Goal: Use online tool/utility: Utilize a website feature to perform a specific function

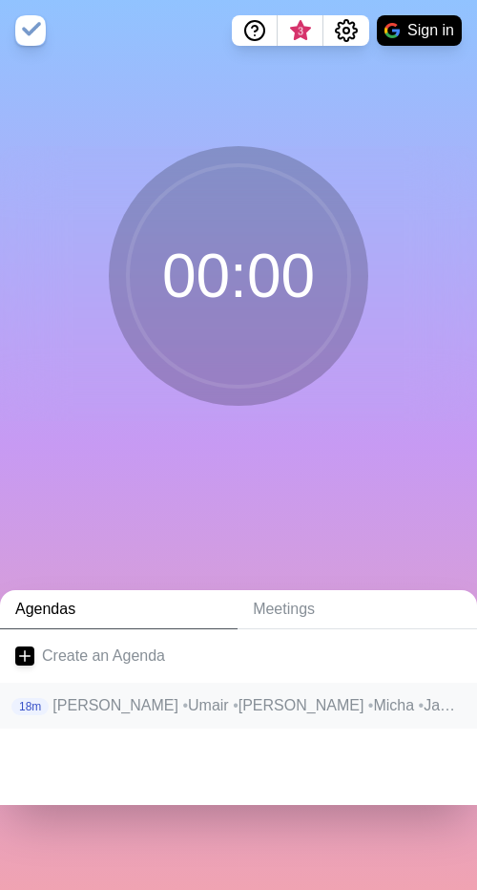
click at [181, 704] on p "[PERSON_NAME] • Umair • Alex • Micha • Jan • [PERSON_NAME]" at bounding box center [258, 705] width 410 height 23
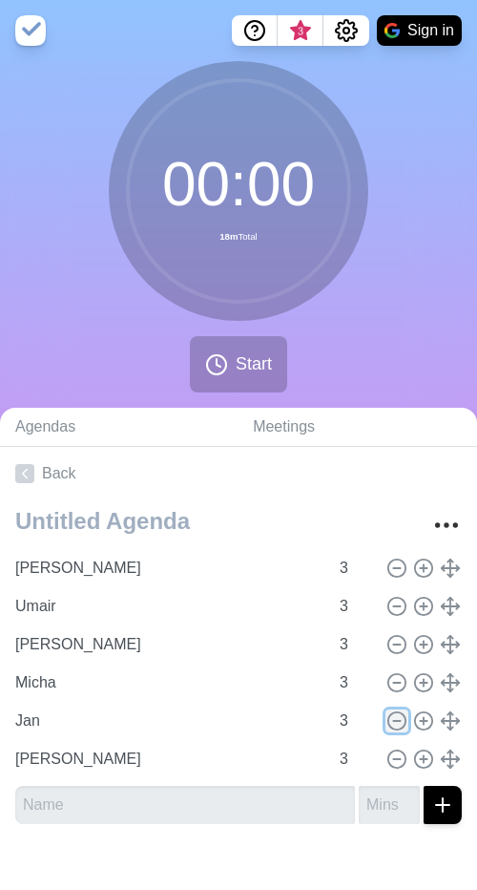
click at [393, 718] on icon at bounding box center [397, 720] width 21 height 21
type input "[PERSON_NAME]"
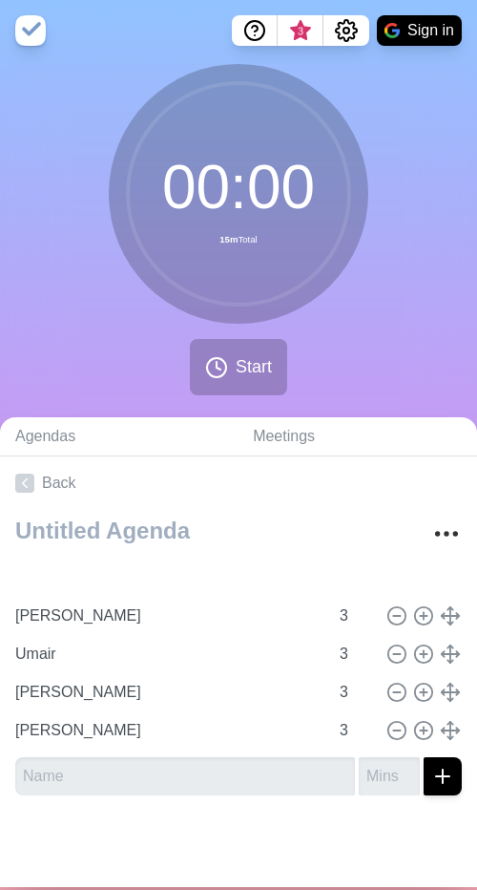
type input "Micha"
type input "[PERSON_NAME]"
type input "Umair"
type input "[PERSON_NAME]"
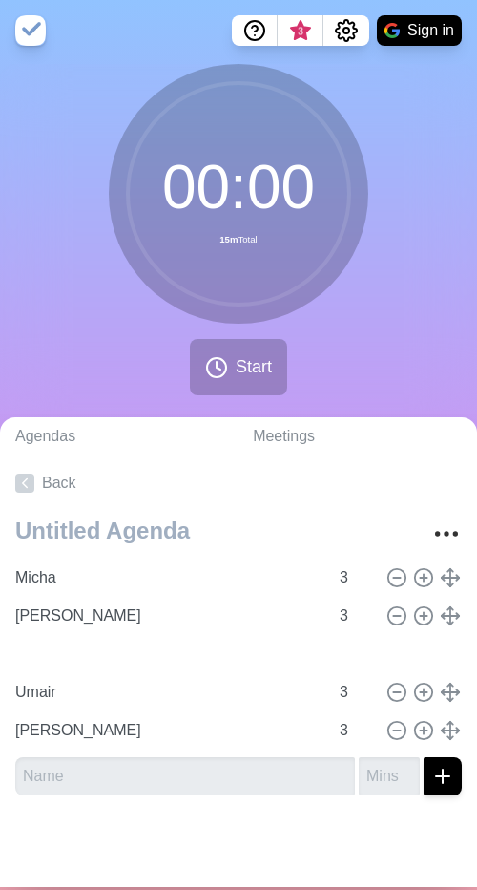
type input "[PERSON_NAME]"
type input "Umair"
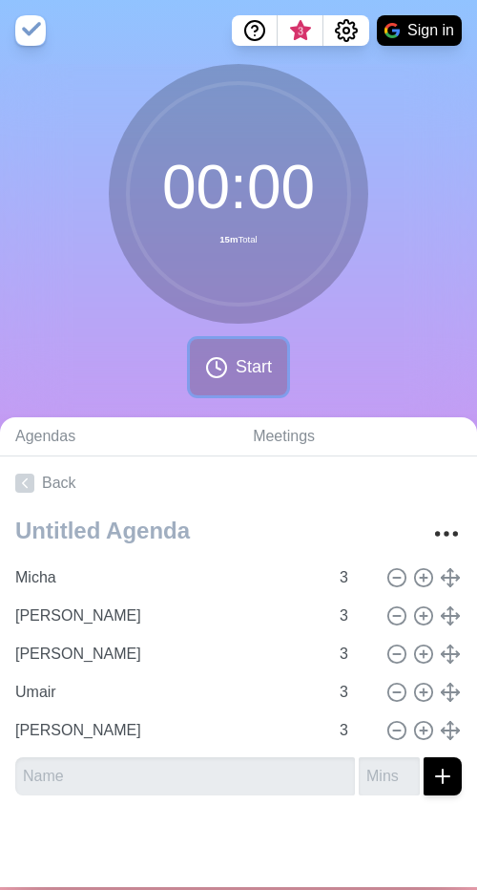
click at [237, 357] on span "Start" at bounding box center [254, 367] width 36 height 26
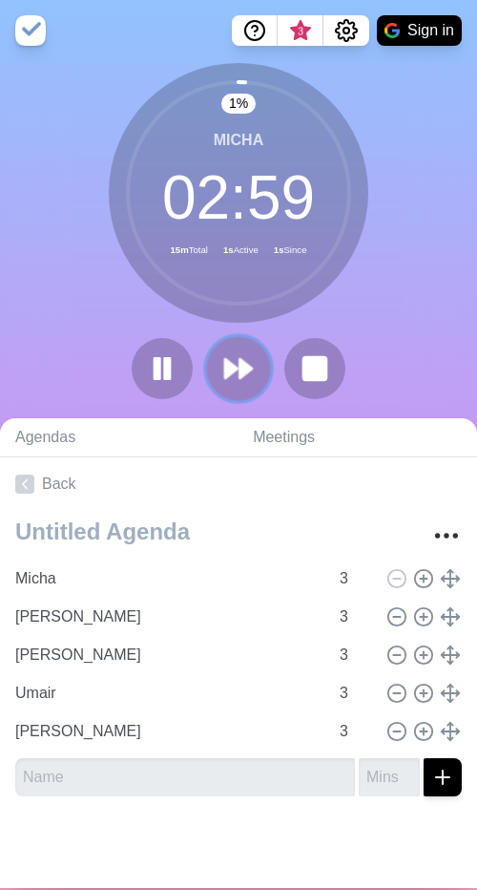
click at [229, 359] on icon at bounding box center [238, 368] width 32 height 32
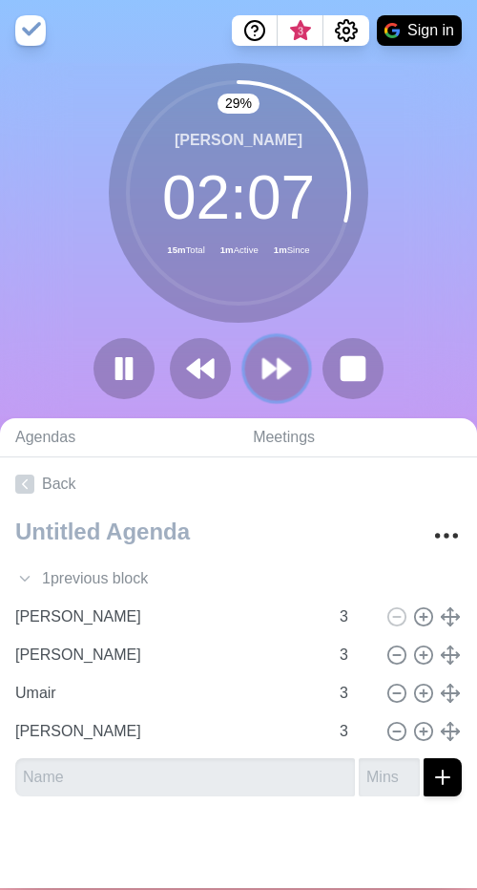
click at [273, 370] on polygon at bounding box center [269, 368] width 12 height 19
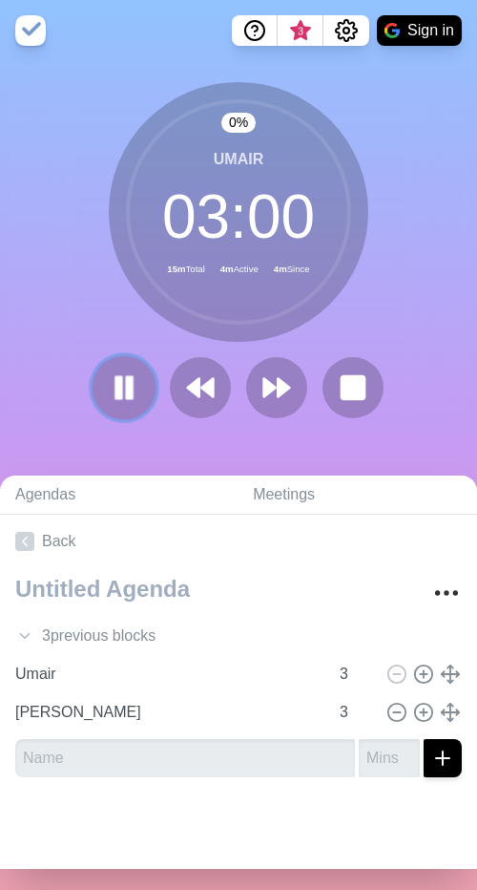
click at [137, 379] on icon at bounding box center [124, 387] width 32 height 32
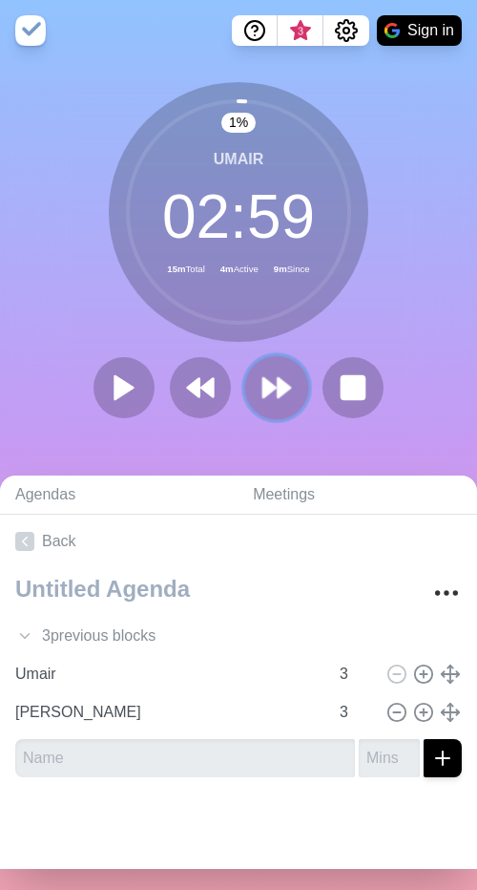
click at [281, 387] on polygon at bounding box center [284, 387] width 12 height 19
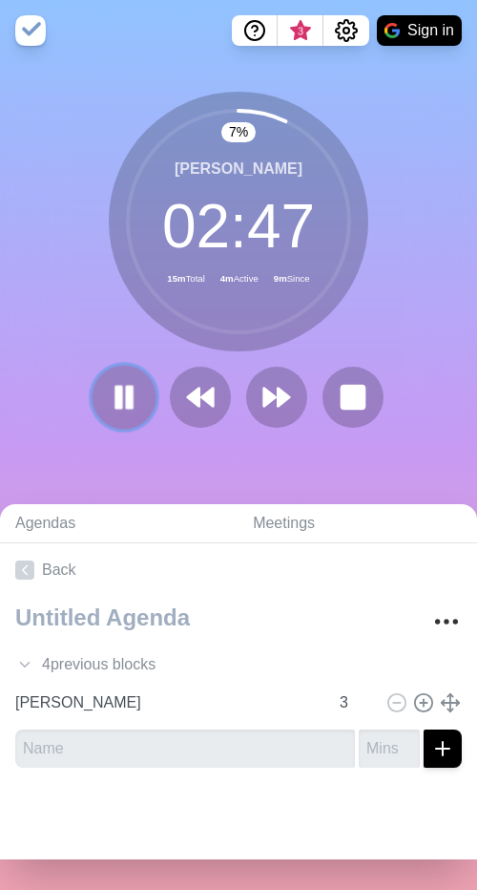
click at [118, 391] on rect at bounding box center [119, 397] width 6 height 21
click at [278, 399] on polygon at bounding box center [284, 397] width 12 height 19
